Goal: Task Accomplishment & Management: Use online tool/utility

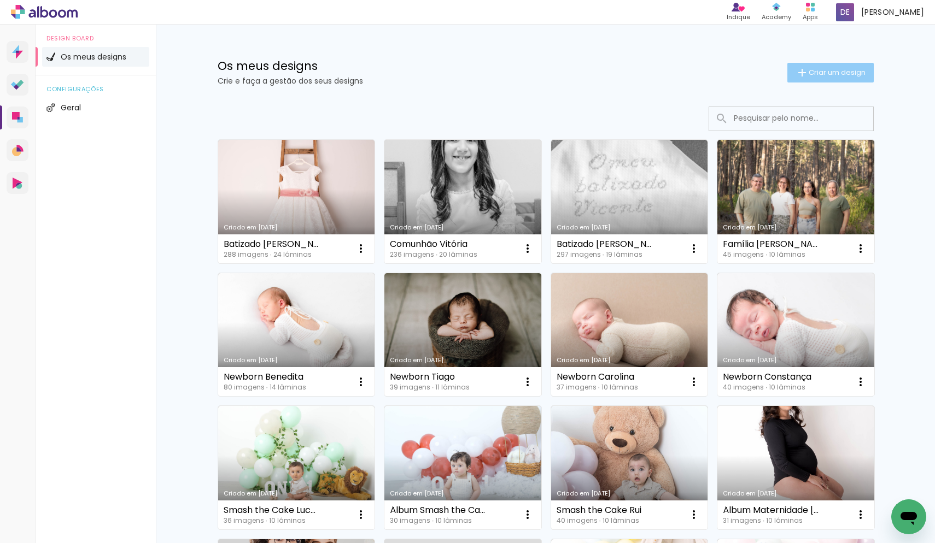
click at [826, 76] on span "Criar um design" at bounding box center [837, 72] width 57 height 7
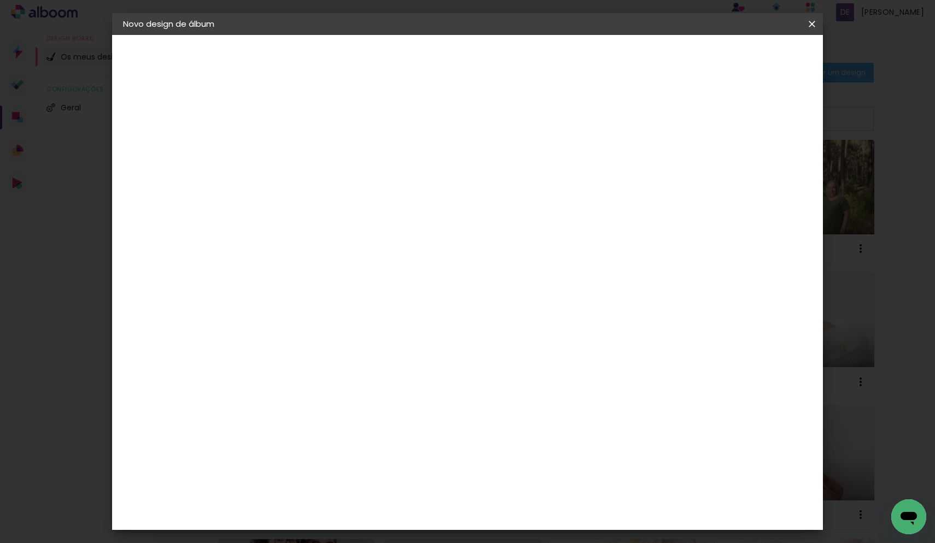
click at [302, 140] on input at bounding box center [302, 146] width 0 height 17
type input "Comunhão Mafalda"
click at [0, 0] on slot "Avançar" at bounding box center [0, 0] width 0 height 0
click at [366, 253] on paper-item "DreambooksPro" at bounding box center [319, 247] width 96 height 24
click at [0, 0] on slot "Avançar" at bounding box center [0, 0] width 0 height 0
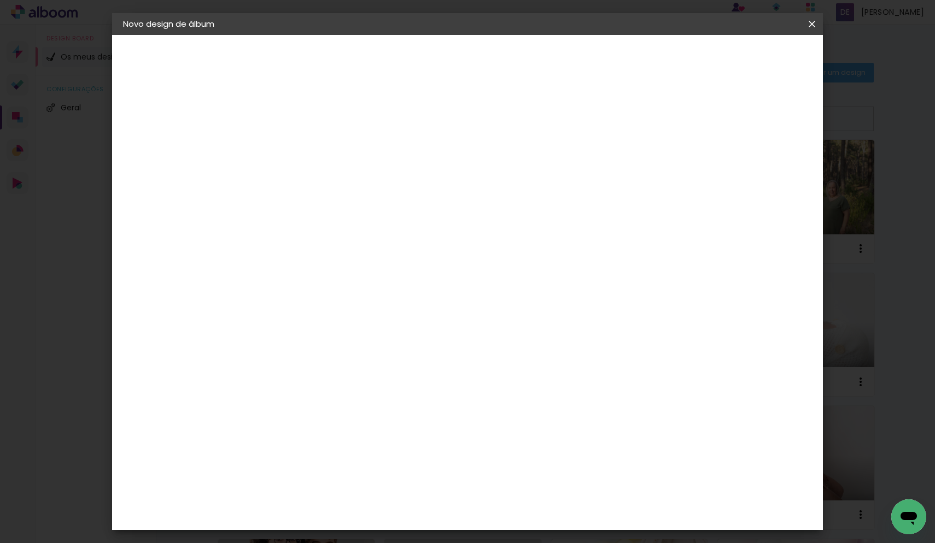
click at [358, 199] on div at bounding box center [330, 199] width 56 height 1
click at [511, 184] on paper-item "Álbum" at bounding box center [538, 182] width 219 height 22
type input "Álbum"
click at [376, 320] on span "30 × 25" at bounding box center [350, 331] width 51 height 22
click at [0, 0] on slot "Avançar" at bounding box center [0, 0] width 0 height 0
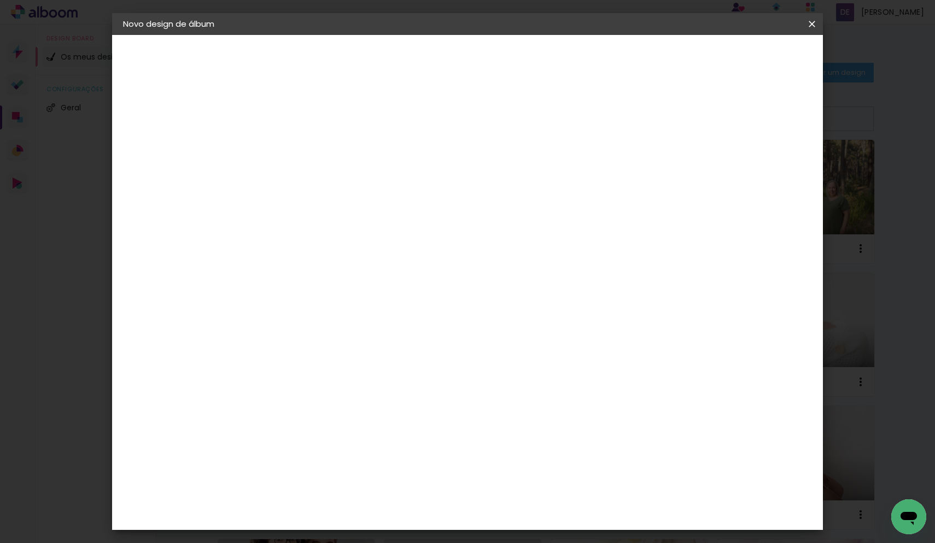
click at [752, 58] on span "Iniciar design" at bounding box center [727, 58] width 50 height 8
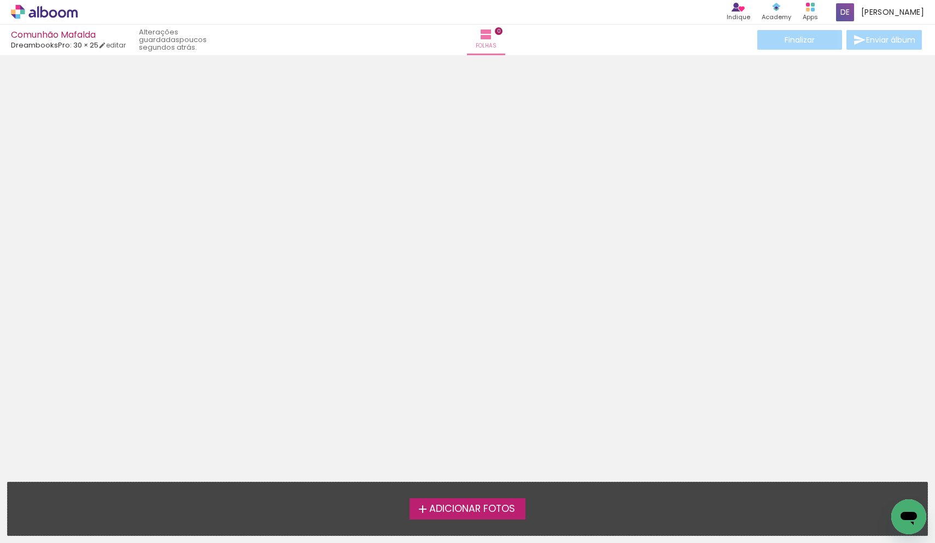
click at [430, 505] on span "Adicionar Fotos" at bounding box center [472, 510] width 86 height 10
click at [0, 0] on input "file" at bounding box center [0, 0] width 0 height 0
